Goal: Transaction & Acquisition: Book appointment/travel/reservation

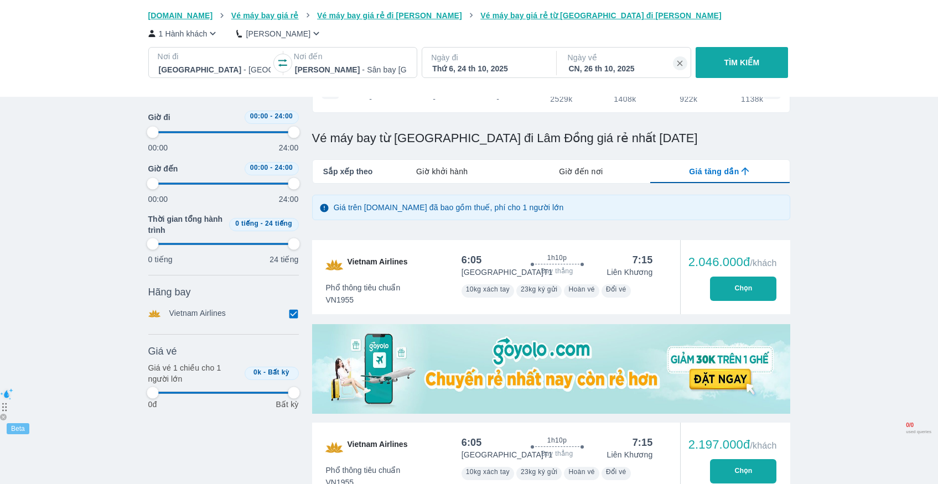
scroll to position [0, 339]
click at [447, 70] on div "Thứ 6, 24 th 10, 2025" at bounding box center [488, 68] width 112 height 11
type input "97.9166666666667"
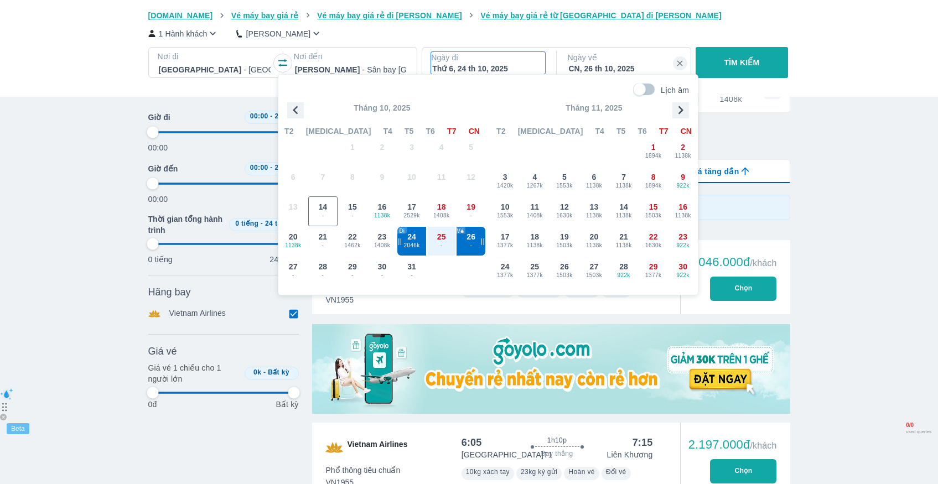
scroll to position [64, 0]
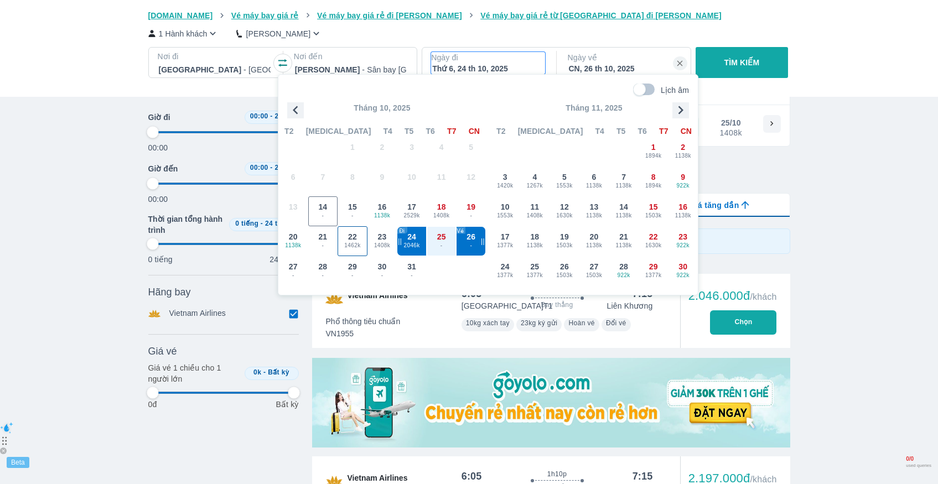
type input "97.9166666666667"
click at [380, 237] on span "23" at bounding box center [382, 236] width 9 height 11
type input "97.9166666666667"
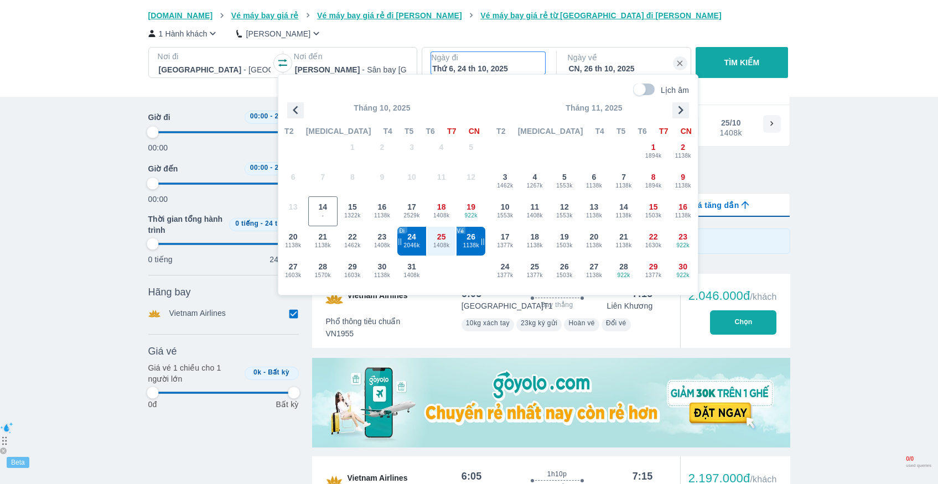
type input "97.9166666666667"
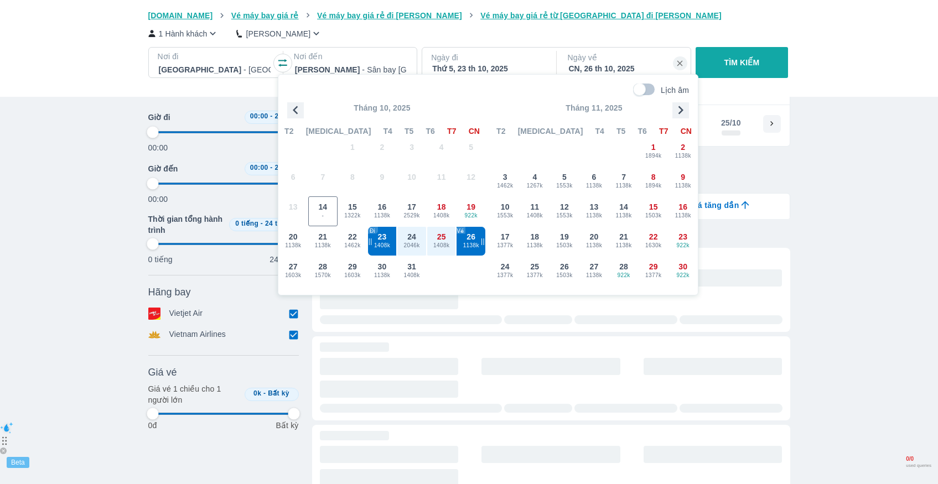
type input "97.9166666666667"
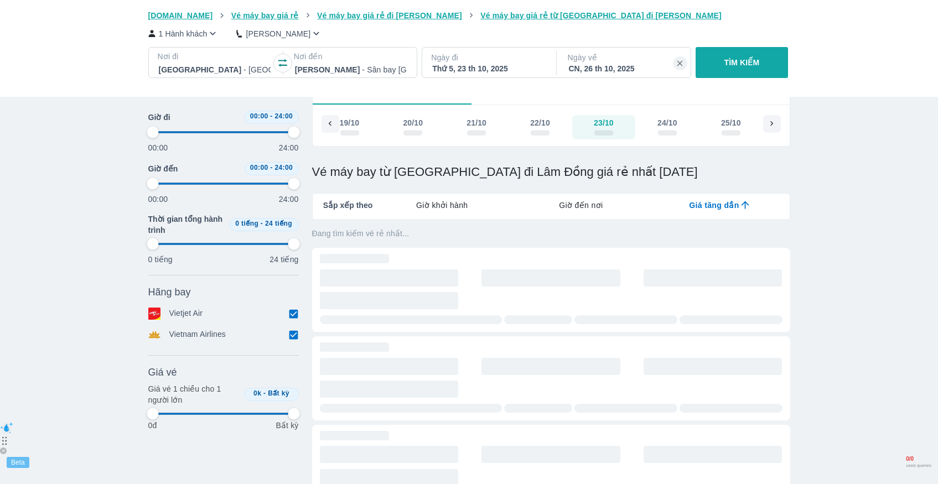
type input "97.9166666666667"
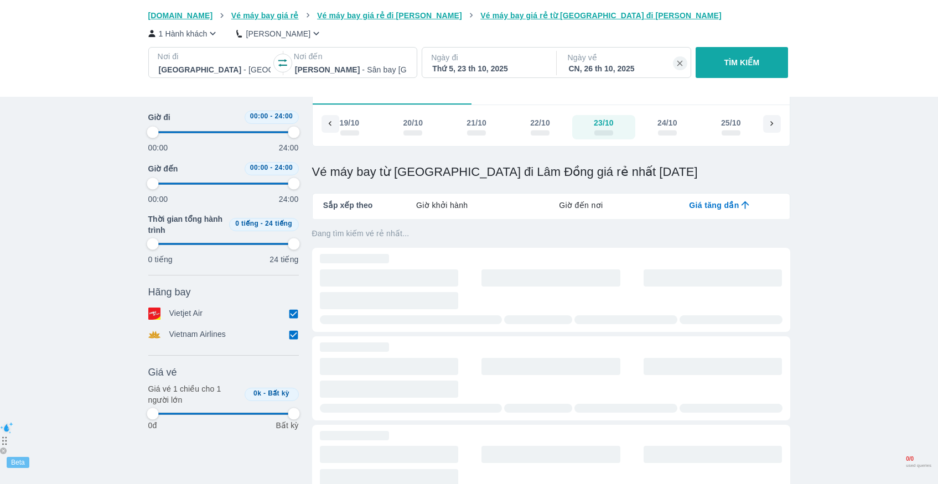
type input "97.9166666666667"
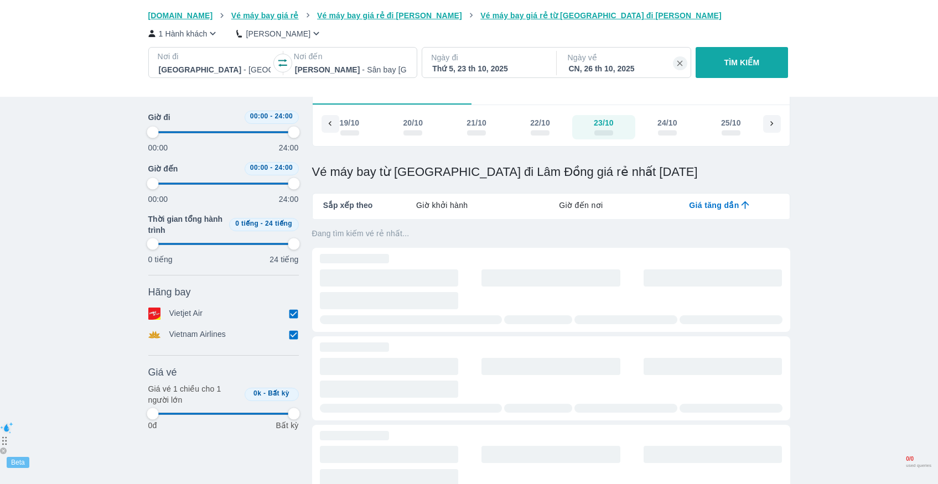
type input "97.9166666666667"
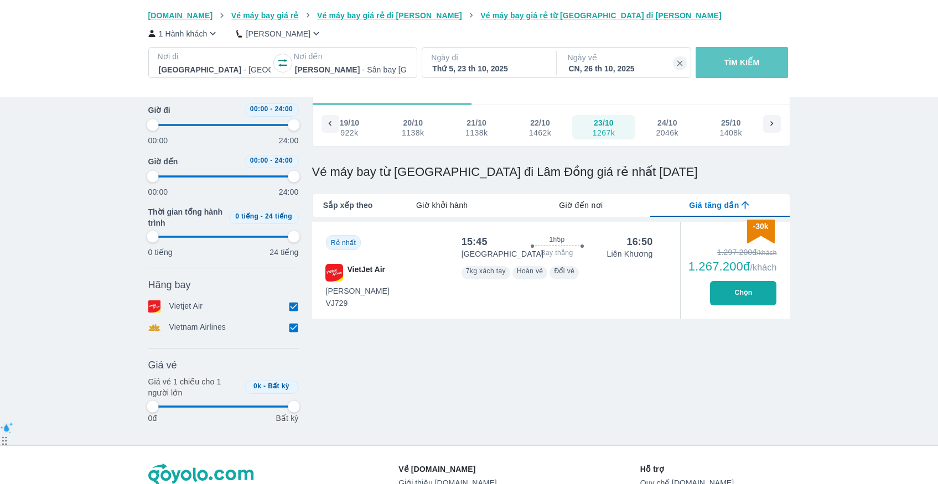
click at [732, 58] on p "TÌM KIẾM" at bounding box center [742, 62] width 35 height 11
type input "97.9166666666667"
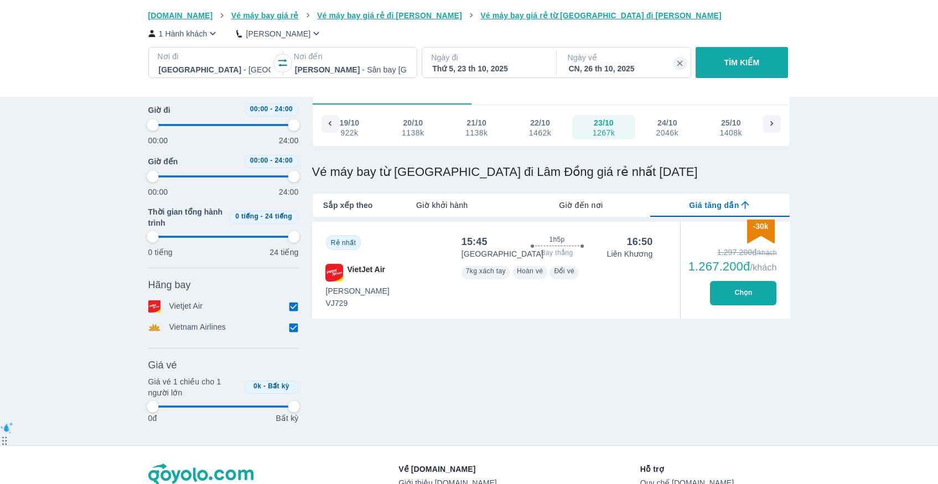
type input "97.9166666666667"
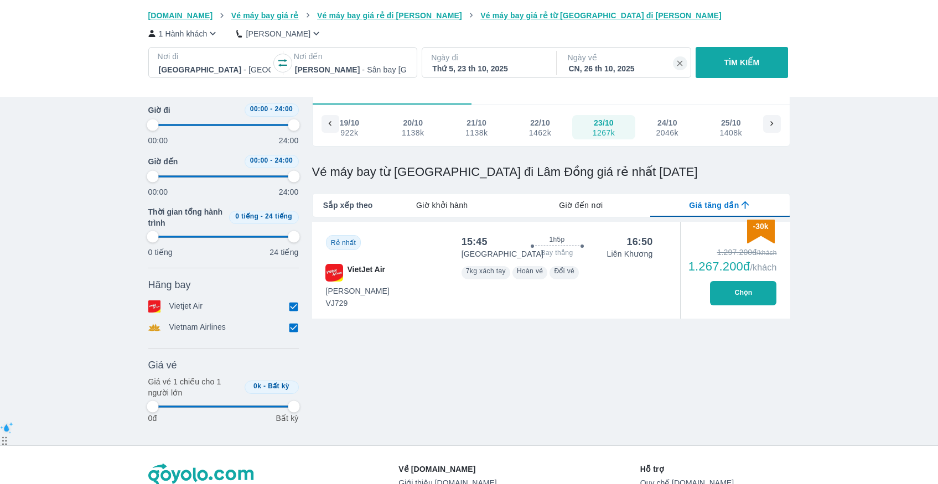
type input "97.9166666666667"
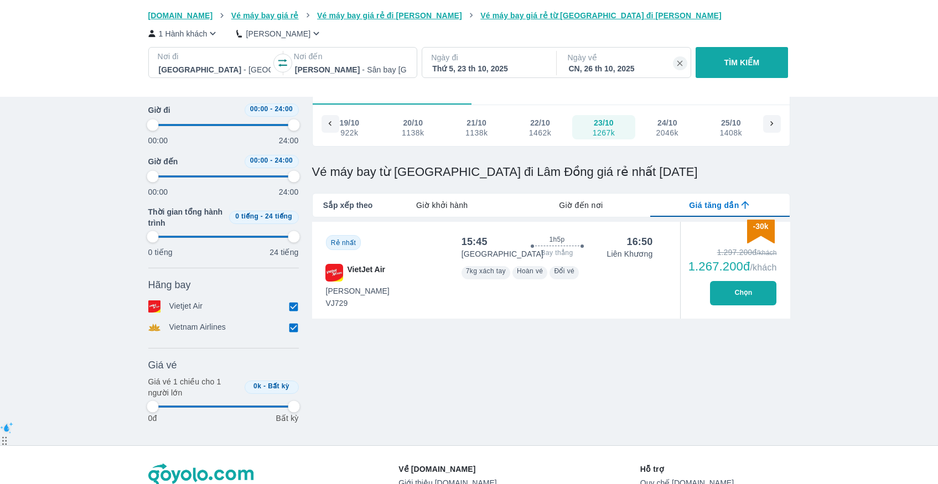
type input "97.9166666666667"
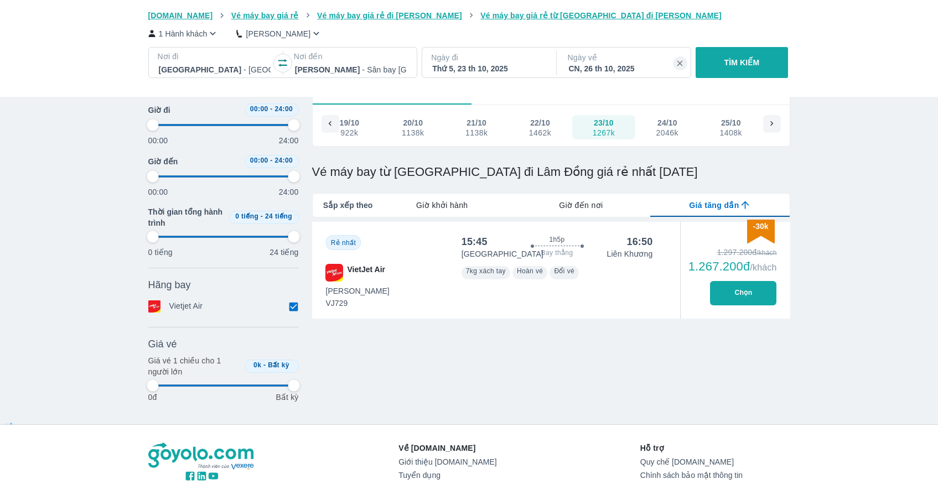
type input "97.9166666666667"
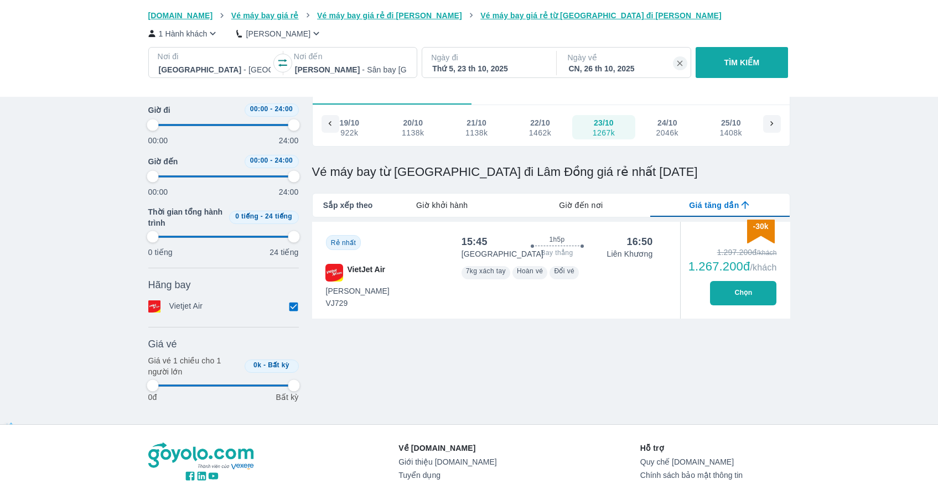
type input "97.9166666666667"
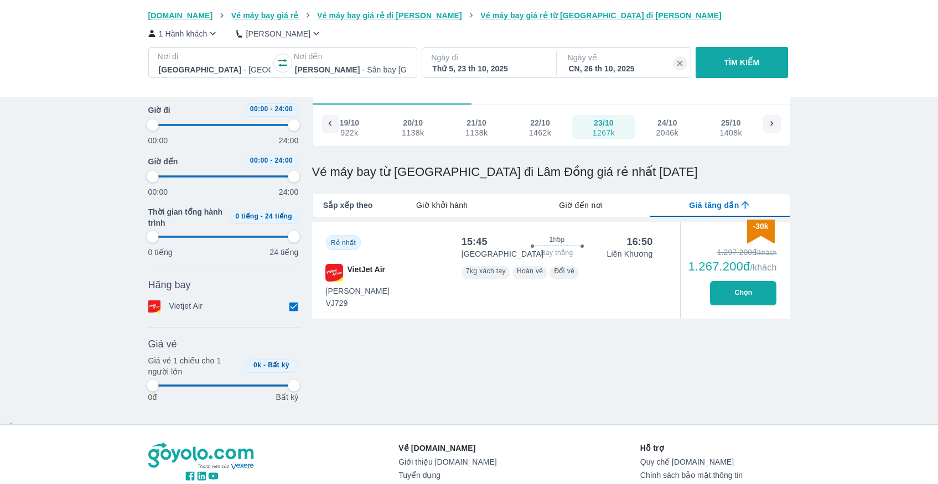
type input "97.9166666666667"
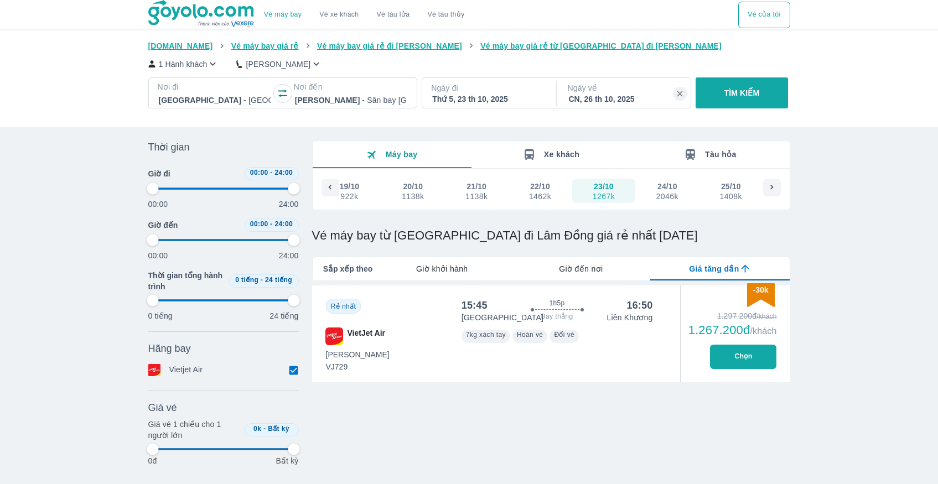
type input "97.9166666666667"
click at [388, 156] on span "Máy bay" at bounding box center [402, 154] width 32 height 9
type input "97.9166666666667"
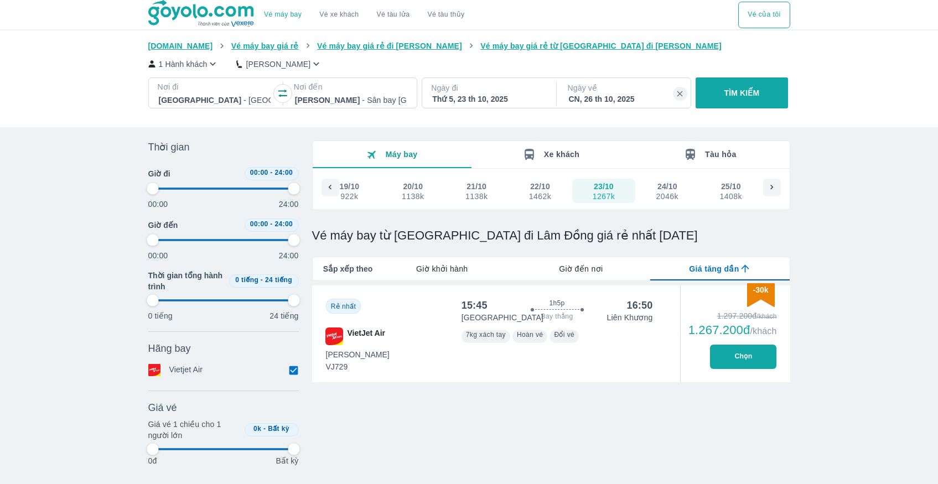
type input "97.9166666666667"
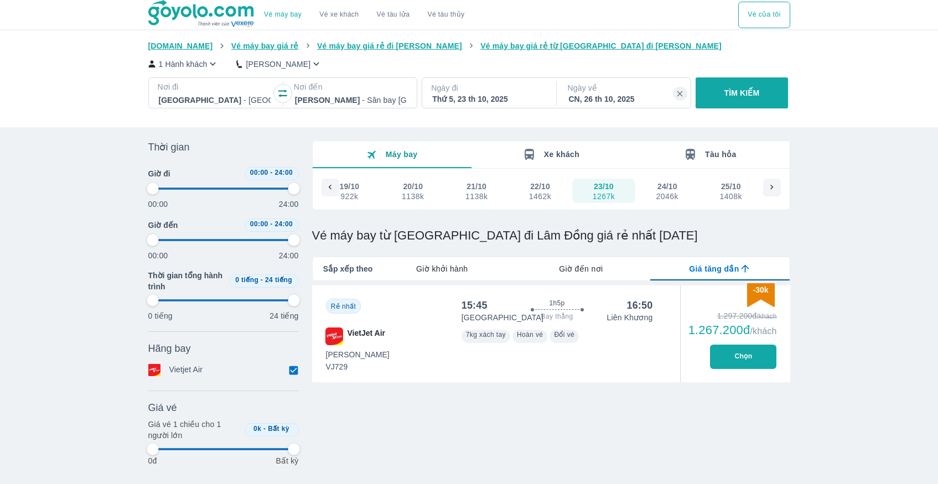
type input "97.9166666666667"
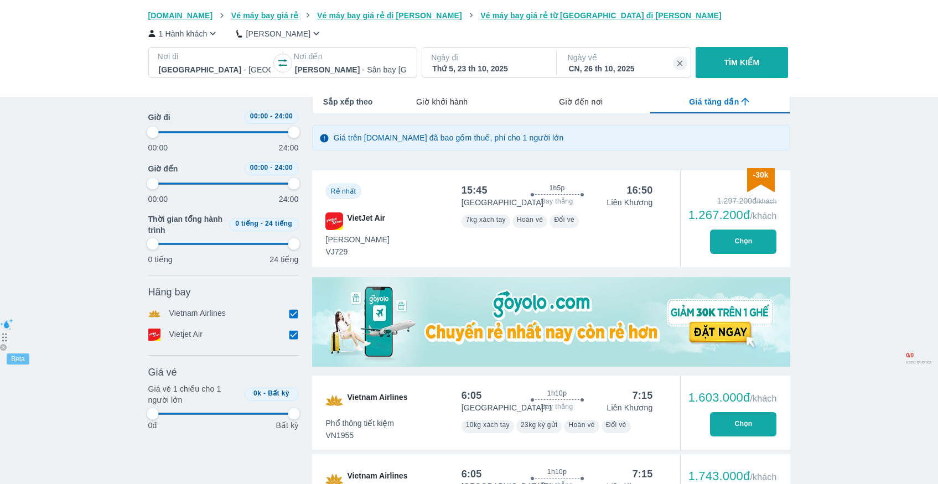
scroll to position [75, 0]
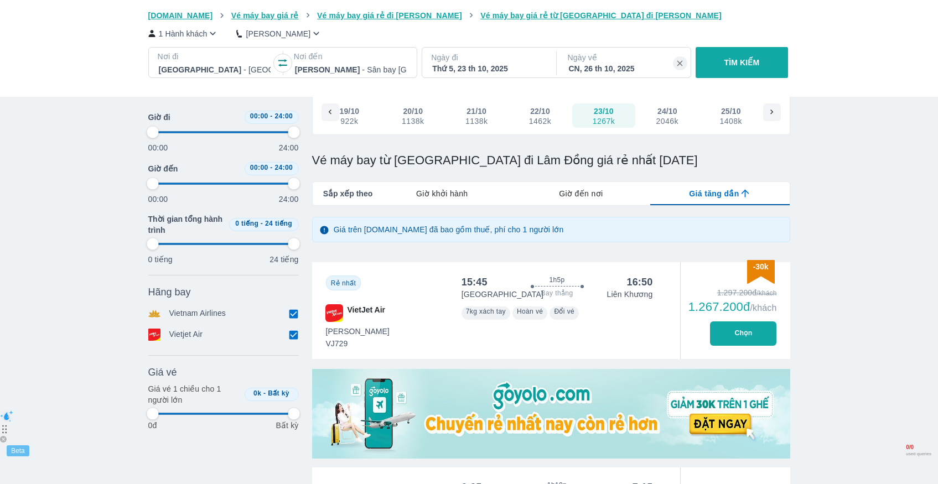
type input "97.9166666666667"
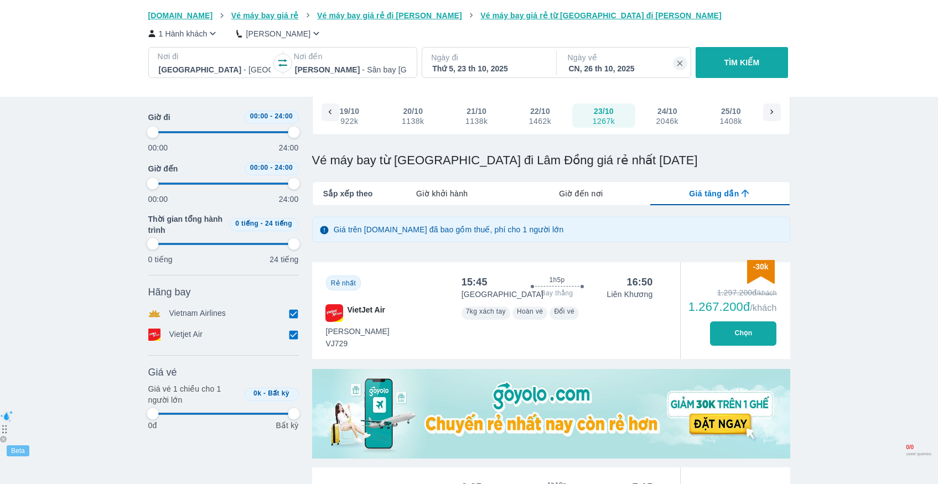
type input "97.9166666666667"
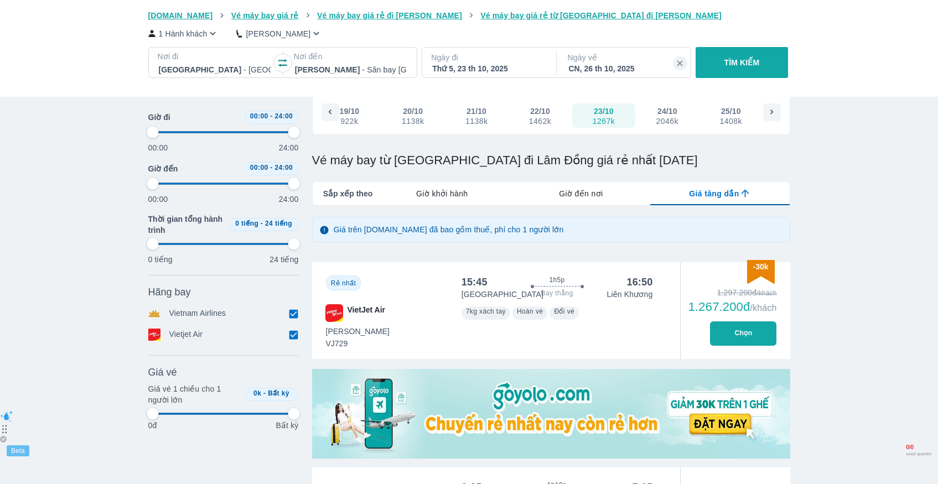
type input "97.9166666666667"
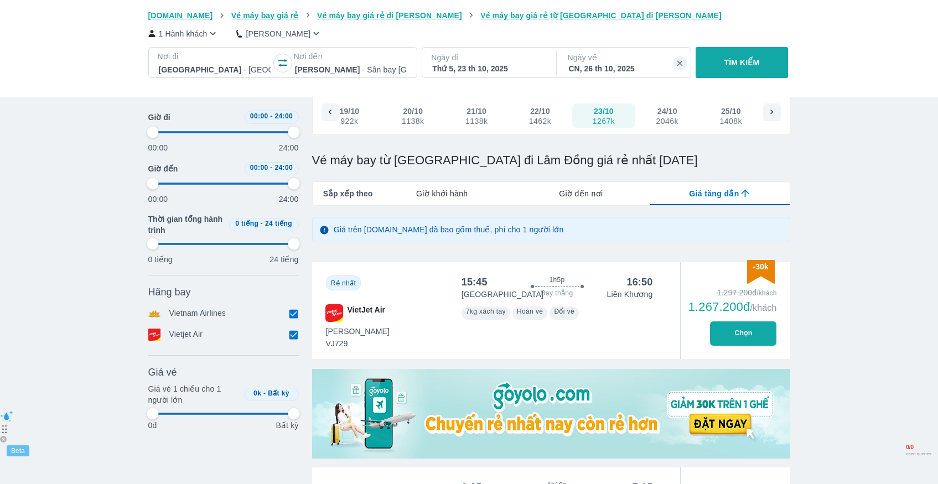
click at [716, 340] on button "Chọn" at bounding box center [743, 334] width 66 height 24
type input "97.9166666666667"
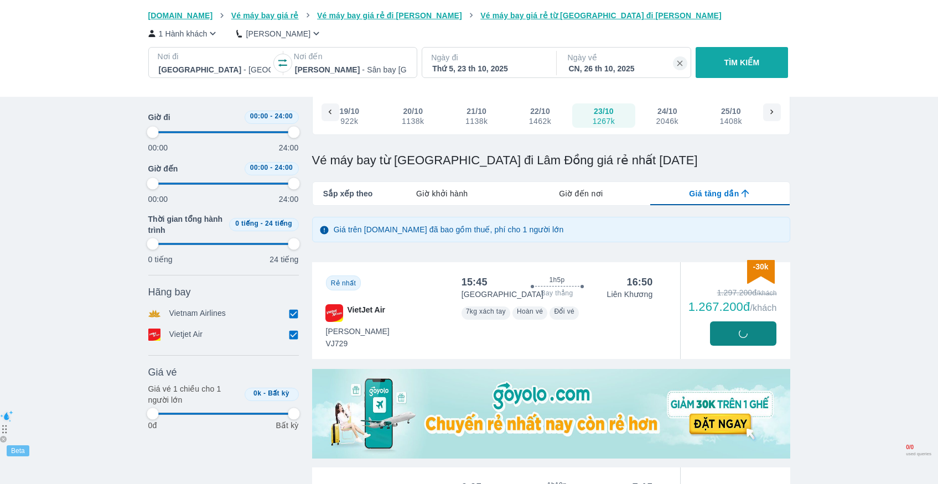
type input "97.9166666666667"
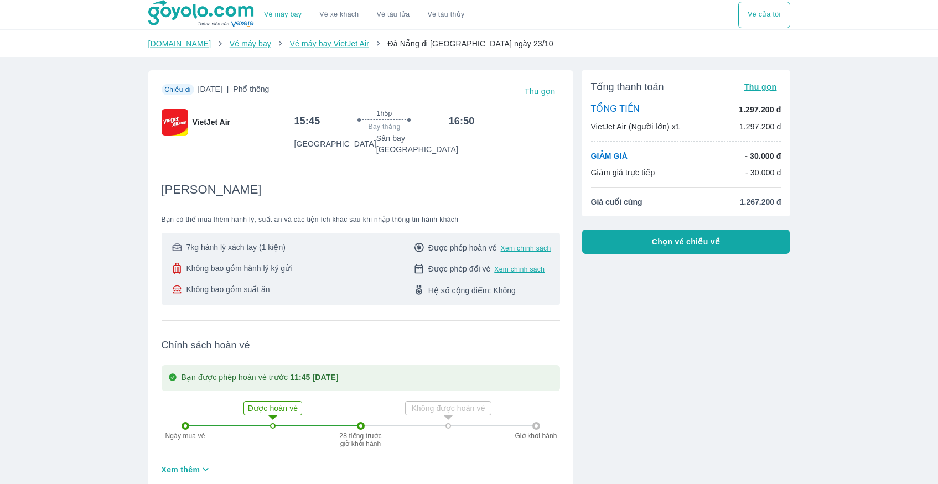
click at [688, 239] on span "Chọn vé chiều về" at bounding box center [686, 241] width 69 height 11
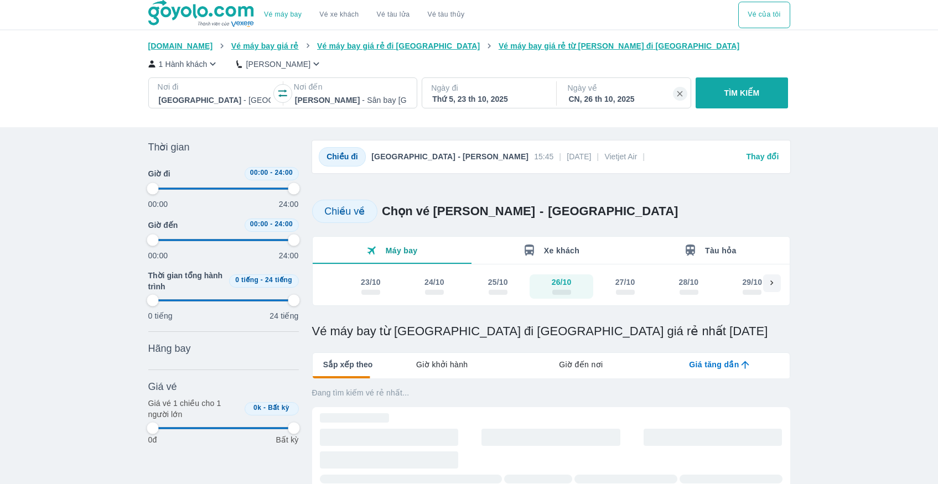
type input "97.9166666666667"
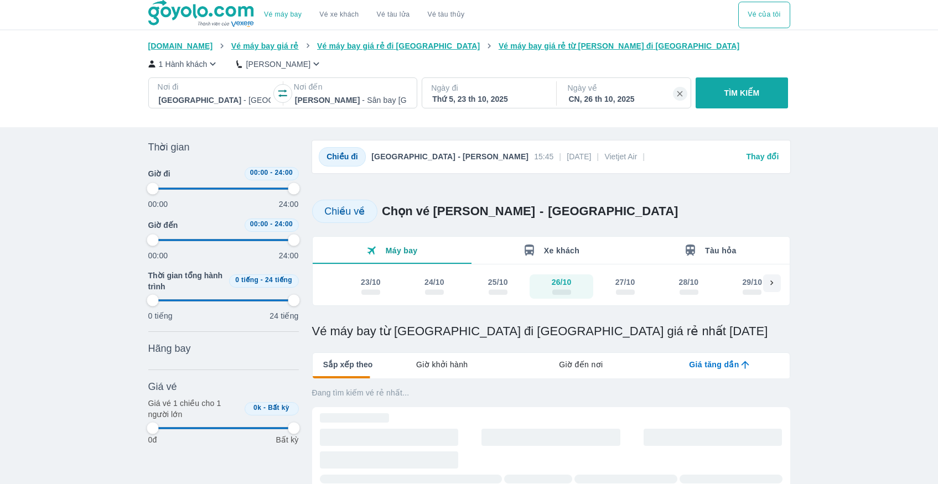
type input "97.9166666666667"
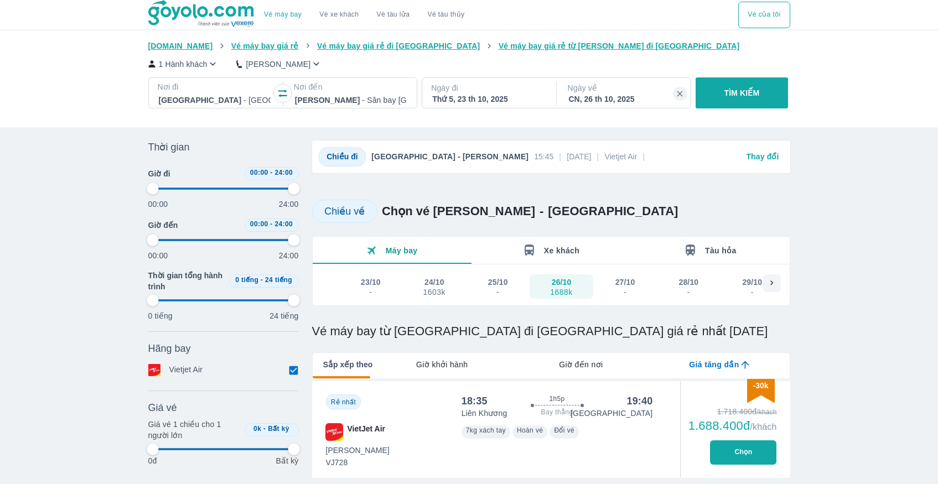
type input "97.9166666666667"
click at [727, 458] on button "Chọn" at bounding box center [743, 453] width 66 height 24
type input "97.9166666666667"
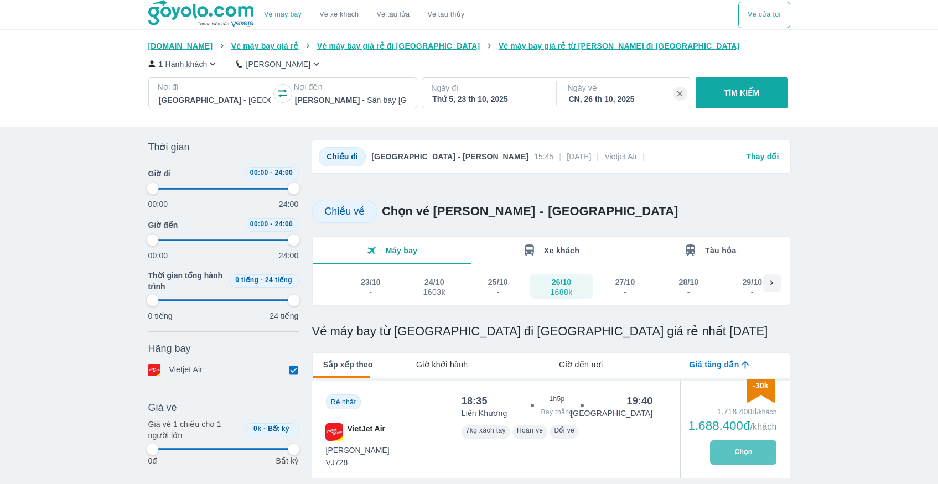
type input "97.9166666666667"
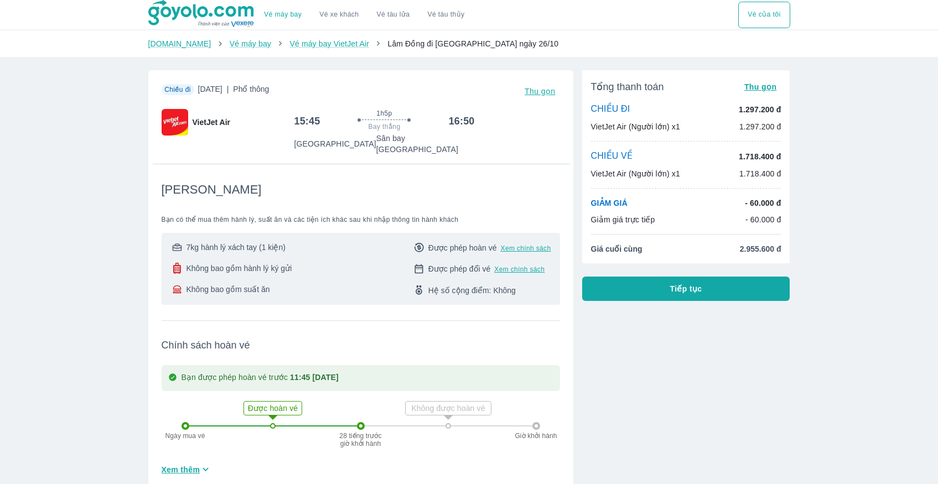
click at [695, 292] on span "Tiếp tục" at bounding box center [686, 288] width 32 height 11
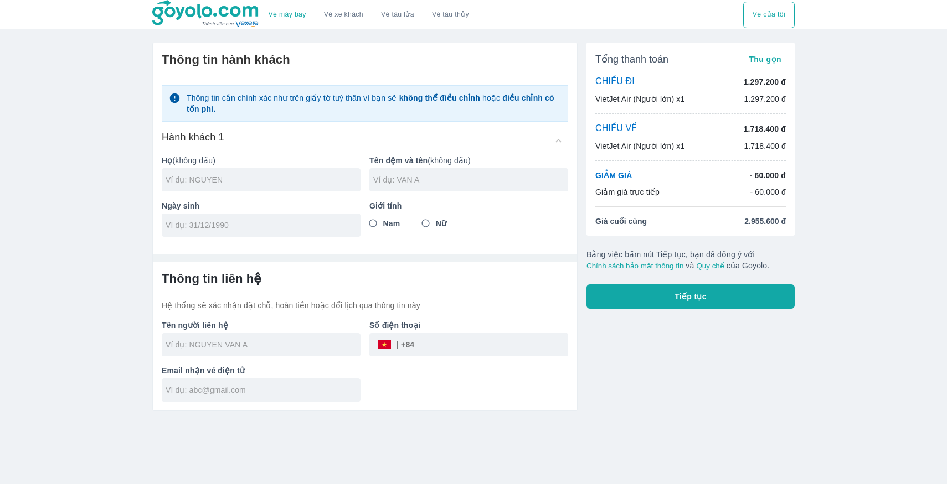
click at [695, 292] on span "Tiếp tục" at bounding box center [690, 296] width 32 height 11
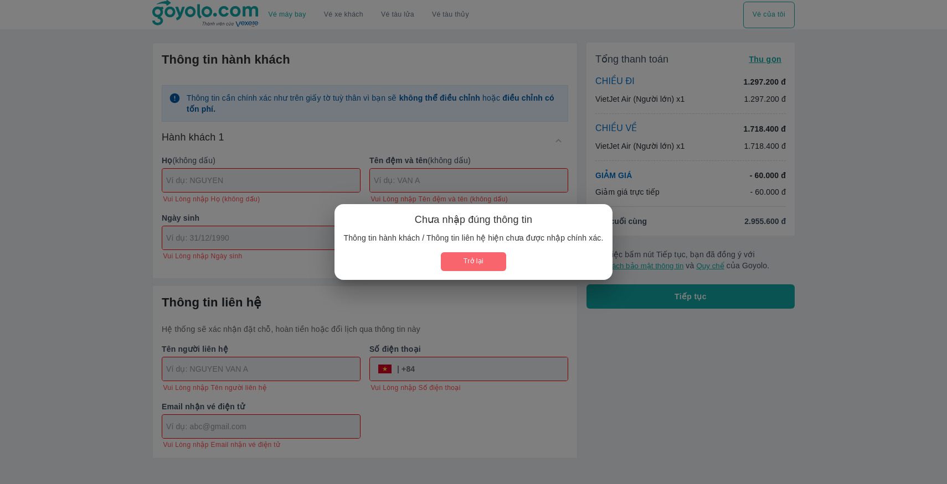
click at [498, 262] on button "Trở lại" at bounding box center [473, 261] width 65 height 18
